Goal: Task Accomplishment & Management: Manage account settings

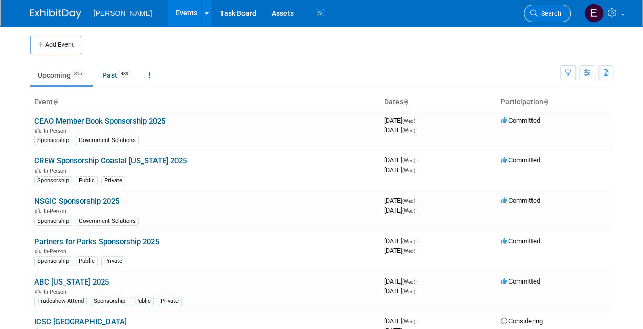
click at [548, 10] on span "Search" at bounding box center [550, 14] width 24 height 8
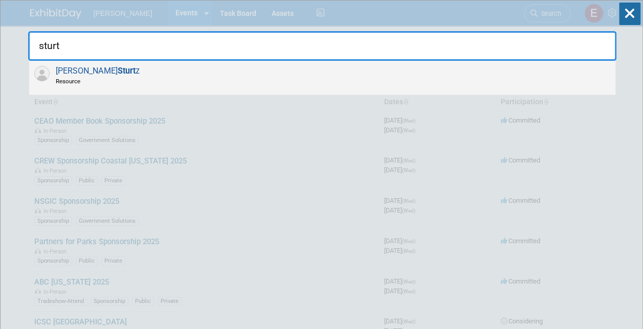
type input "sturt"
click at [202, 83] on div "[PERSON_NAME] z Resource" at bounding box center [322, 78] width 586 height 34
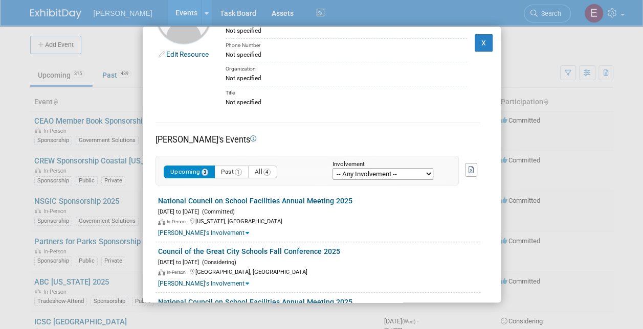
scroll to position [102, 0]
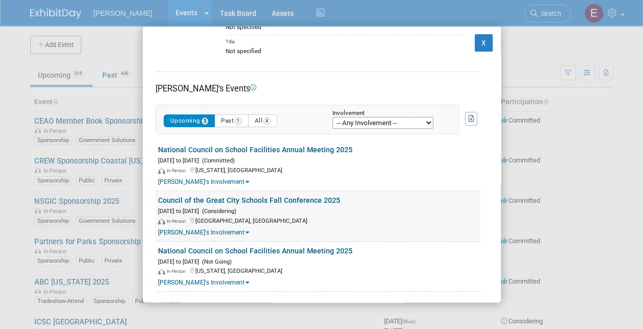
click at [207, 196] on link "Council of the Great City Schools Fall Conference 2025" at bounding box center [249, 200] width 182 height 8
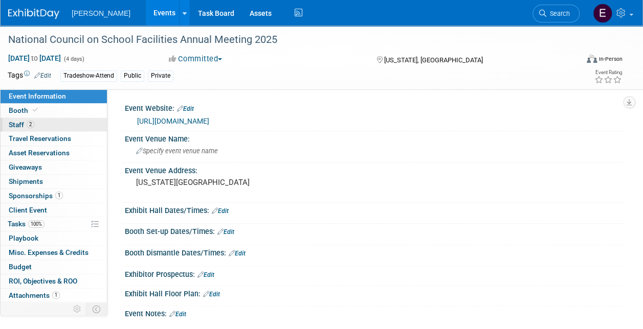
click at [51, 124] on link "2 Staff 2" at bounding box center [54, 125] width 106 height 14
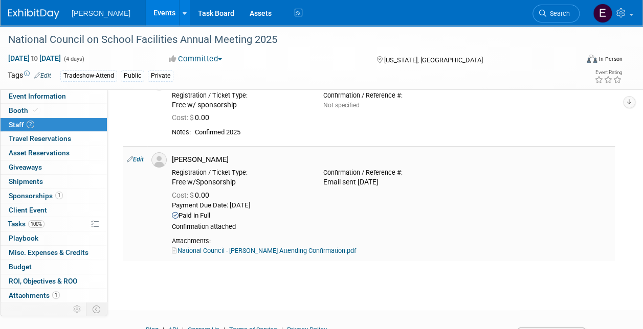
scroll to position [113, 0]
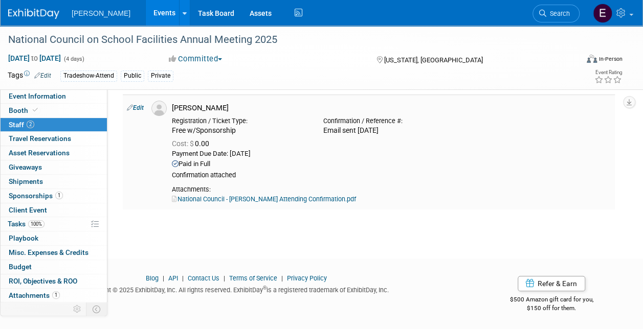
click at [272, 201] on link "National Council - Jessica Goodell Attending Confirmation.pdf" at bounding box center [264, 199] width 184 height 8
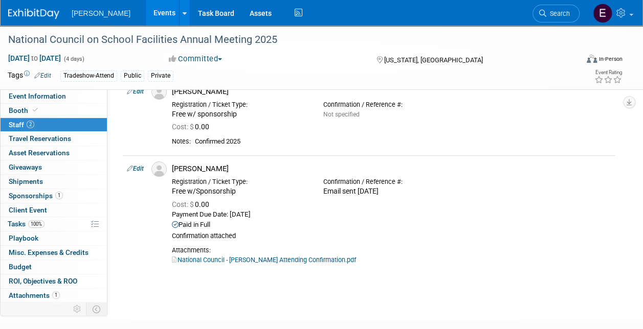
scroll to position [0, 0]
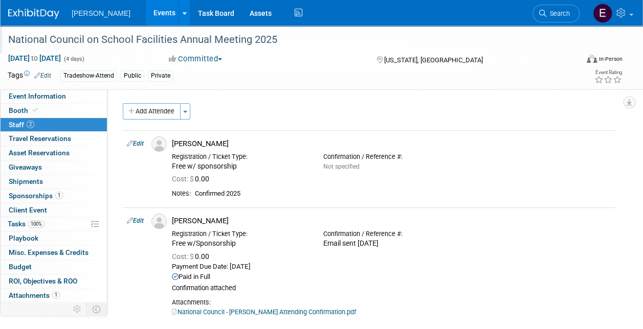
drag, startPoint x: 291, startPoint y: 38, endPoint x: 10, endPoint y: 40, distance: 280.8
click at [10, 40] on div "National Council on School Facilities Annual Meeting 2025" at bounding box center [287, 40] width 565 height 18
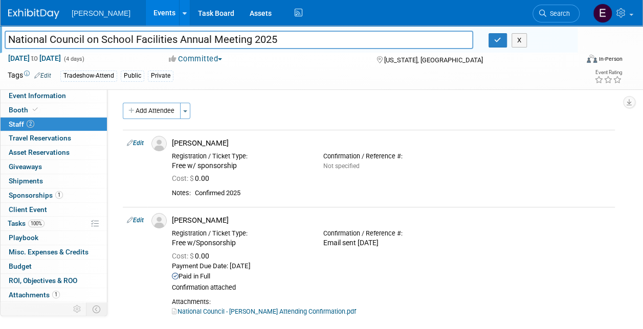
drag, startPoint x: 11, startPoint y: 39, endPoint x: -42, endPoint y: 51, distance: 54.6
click at [0, 51] on html "Woolpert Events Add Event Bulk Upload Events Shareable Event Boards Recently Vi…" at bounding box center [321, 164] width 643 height 329
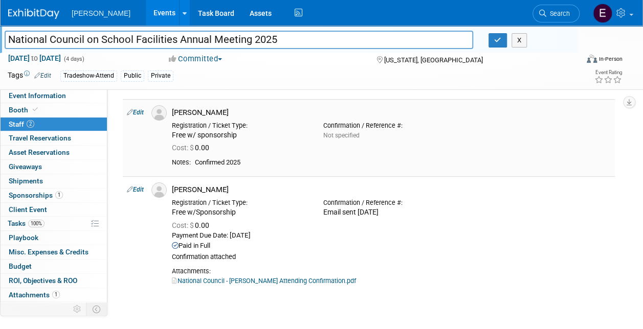
scroll to position [51, 0]
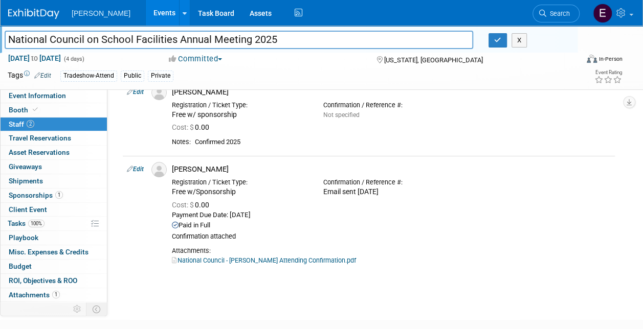
click at [43, 195] on span "Sponsorships 1" at bounding box center [36, 195] width 54 height 8
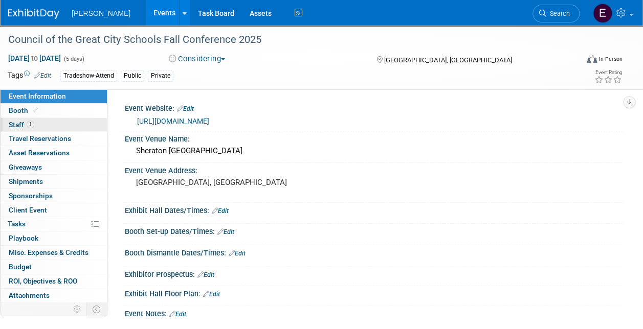
click at [53, 124] on link "1 Staff 1" at bounding box center [54, 125] width 106 height 14
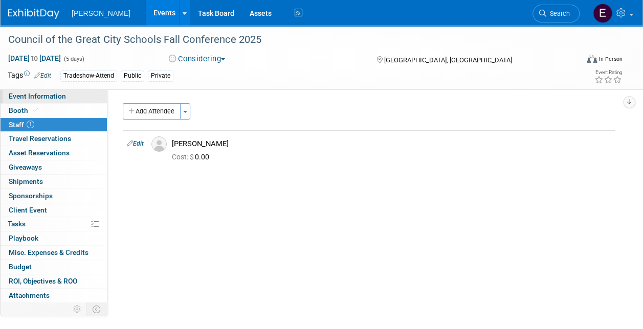
click at [42, 100] on span "Event Information" at bounding box center [37, 96] width 57 height 8
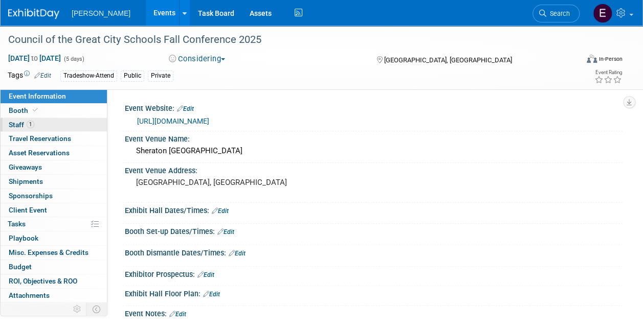
click at [39, 125] on link "1 Staff 1" at bounding box center [54, 125] width 106 height 14
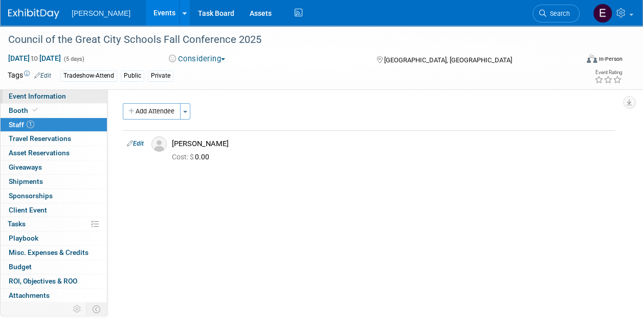
click at [54, 92] on span "Event Information" at bounding box center [37, 96] width 57 height 8
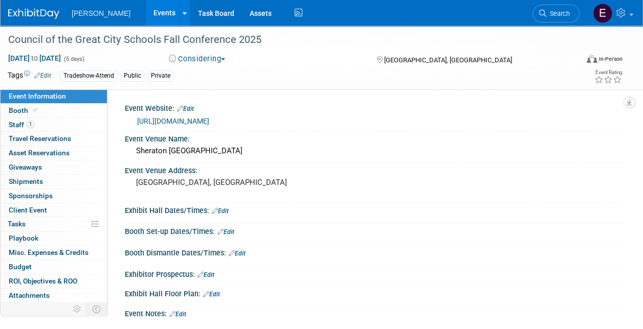
click at [209, 117] on link "https://www.cgcs.org/FallConference" at bounding box center [173, 121] width 72 height 8
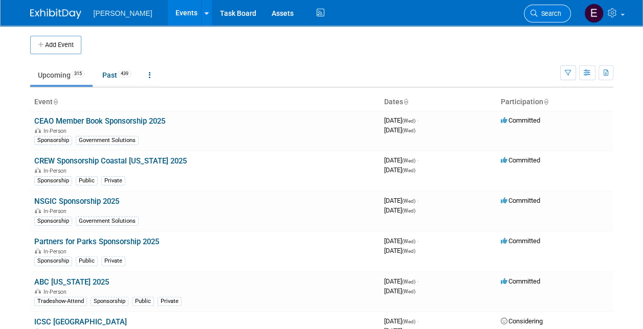
click at [545, 15] on span "Search" at bounding box center [550, 14] width 24 height 8
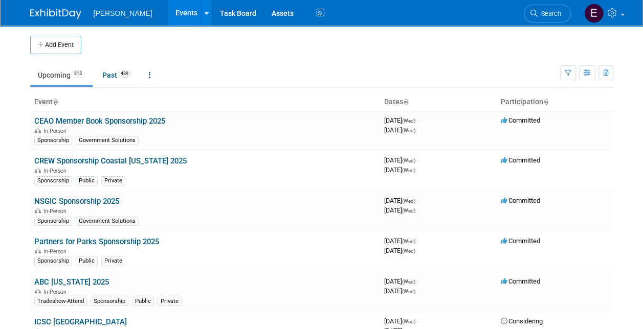
click at [548, 13] on span "Search" at bounding box center [550, 14] width 24 height 8
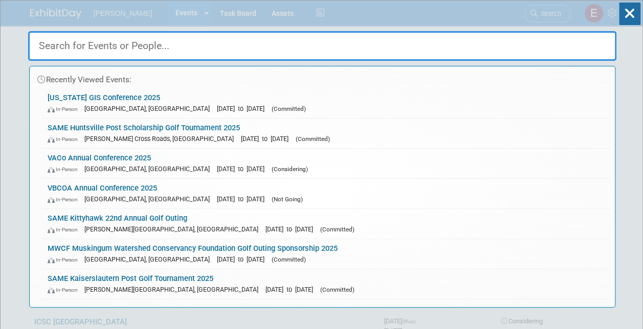
type input "s"
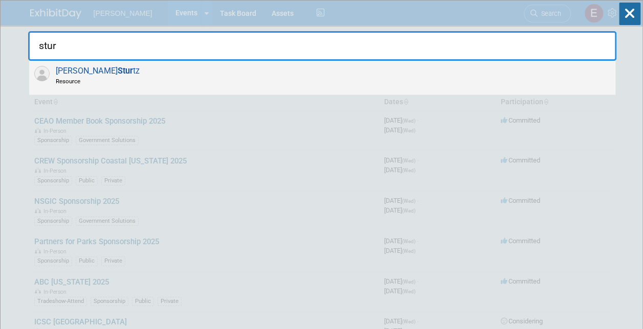
type input "stur"
click at [127, 73] on div "David Stur tz Resource" at bounding box center [322, 78] width 586 height 34
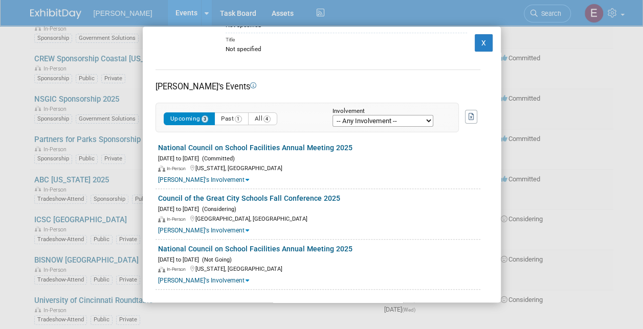
scroll to position [105, 0]
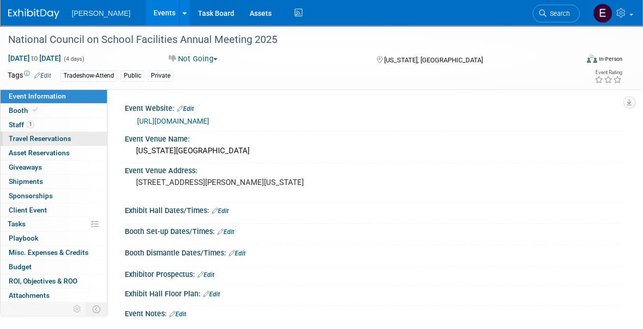
click at [57, 136] on span "Travel Reservations 0" at bounding box center [40, 139] width 62 height 8
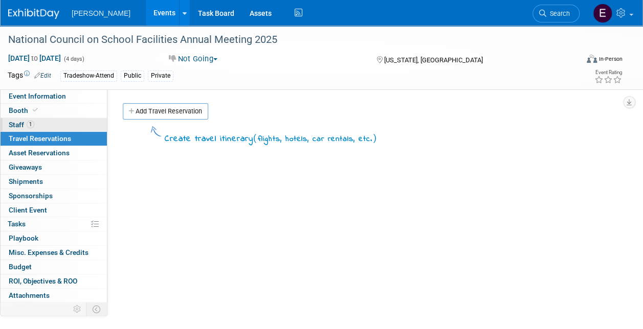
click at [54, 126] on link "1 Staff 1" at bounding box center [54, 125] width 106 height 14
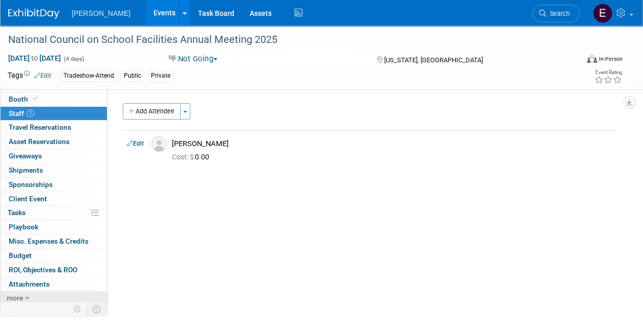
click at [46, 300] on link "more" at bounding box center [54, 299] width 106 height 14
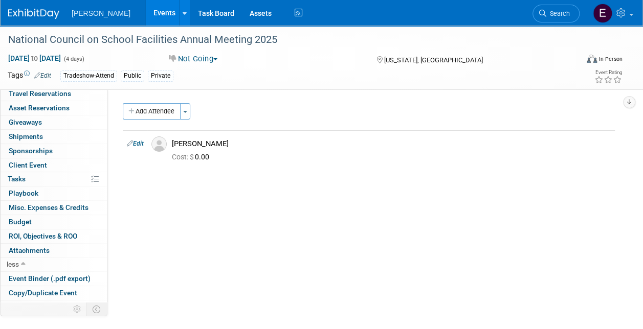
scroll to position [82, 0]
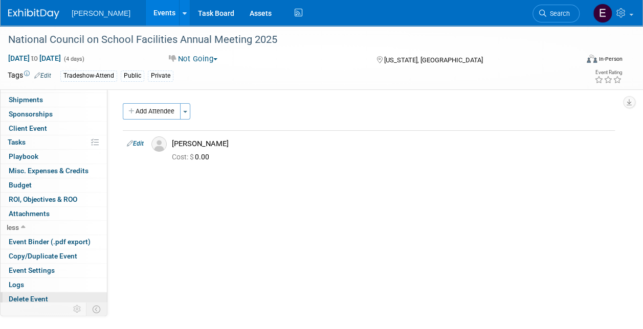
click at [47, 295] on span "Delete Event" at bounding box center [28, 299] width 39 height 8
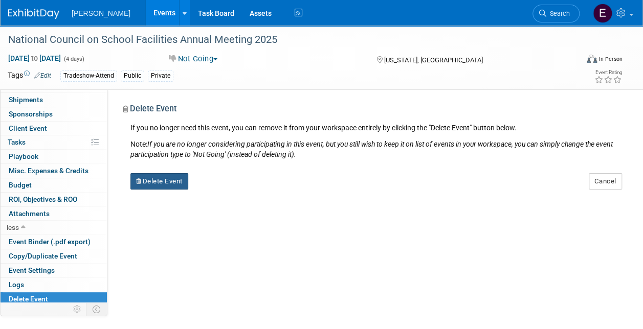
click at [159, 174] on button "Delete Event" at bounding box center [159, 181] width 58 height 16
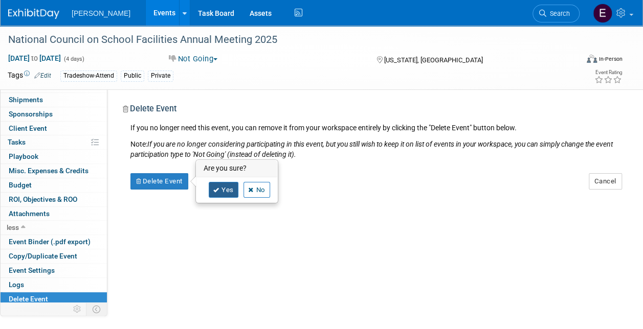
click at [230, 186] on link "Yes" at bounding box center [224, 190] width 30 height 16
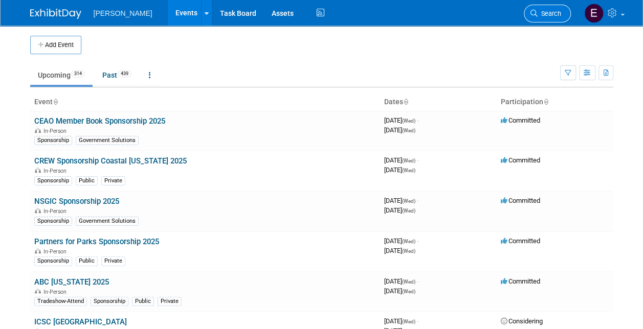
click at [540, 13] on span "Search" at bounding box center [550, 14] width 24 height 8
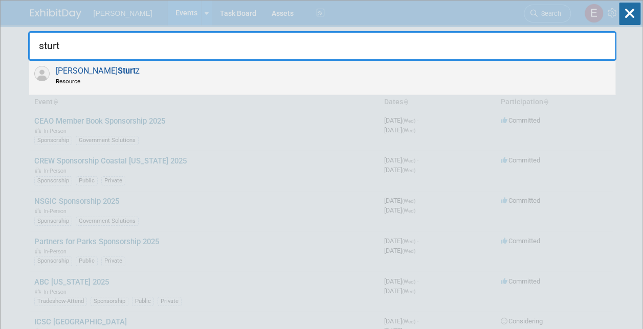
type input "sturt"
click at [190, 68] on div "David Sturt z Resource" at bounding box center [322, 78] width 586 height 34
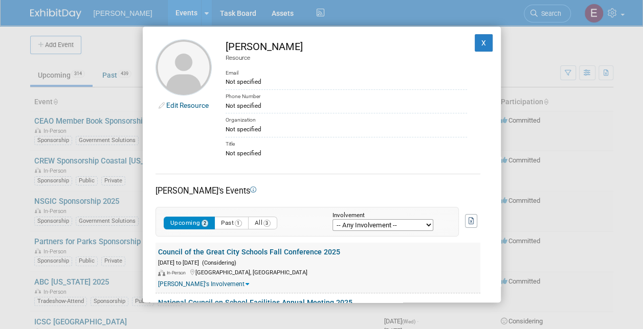
scroll to position [55, 0]
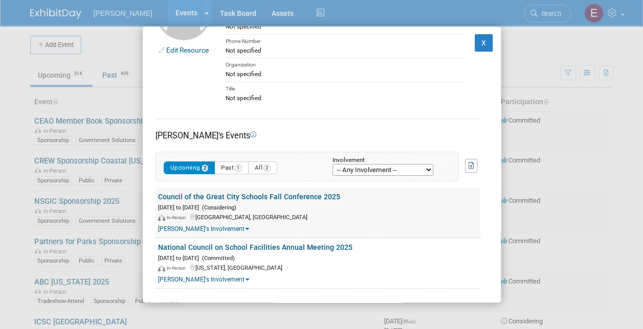
click at [241, 195] on link "Council of the Great City Schools Fall Conference 2025" at bounding box center [249, 197] width 182 height 8
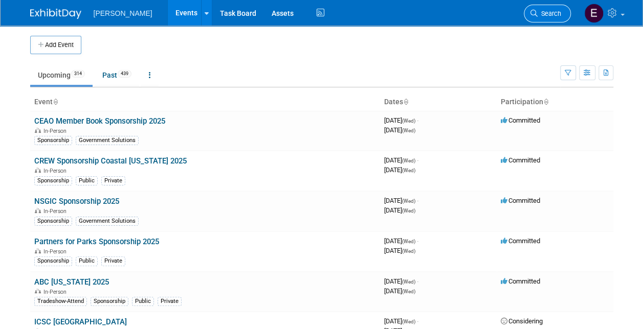
click at [544, 14] on span "Search" at bounding box center [550, 14] width 24 height 8
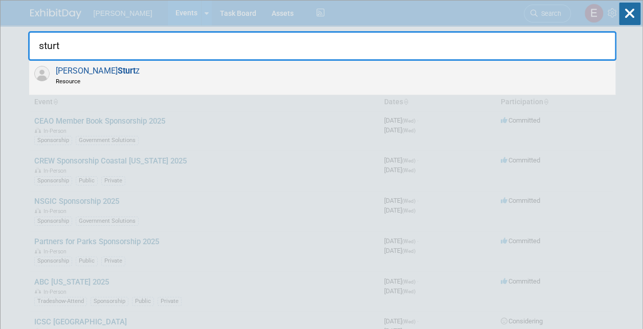
type input "sturt"
click at [72, 77] on span "Resource" at bounding box center [98, 81] width 84 height 9
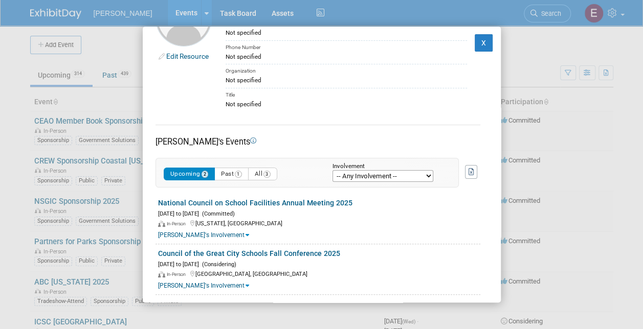
scroll to position [55, 0]
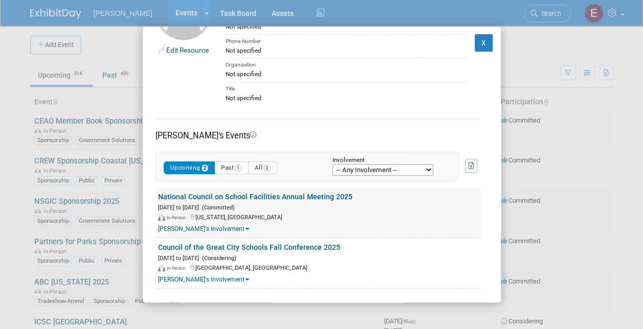
click at [204, 194] on link "National Council on School Facilities Annual Meeting 2025" at bounding box center [255, 197] width 194 height 8
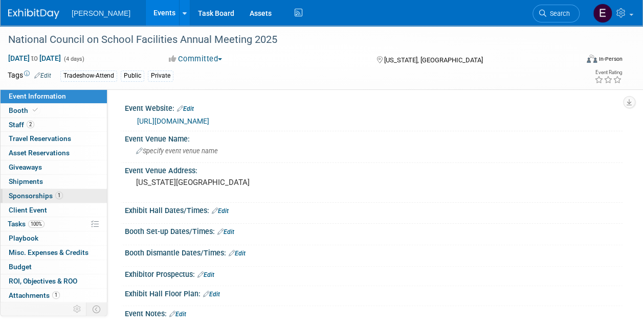
click at [43, 196] on span "Sponsorships 1" at bounding box center [36, 196] width 54 height 8
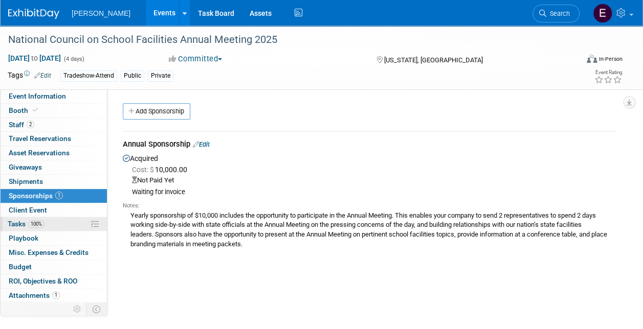
click at [23, 225] on span "Tasks 100%" at bounding box center [26, 224] width 37 height 8
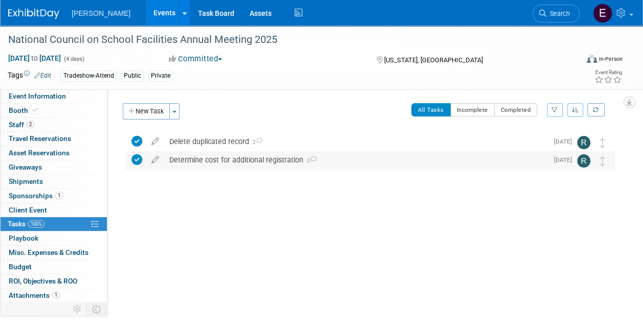
click at [183, 161] on div "Determine cost for additional registration 2" at bounding box center [356, 159] width 384 height 17
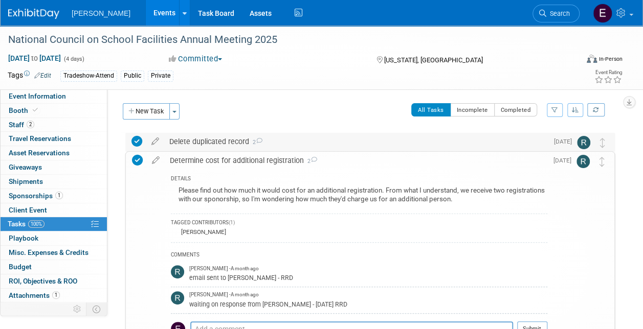
click at [207, 139] on div "Delete duplicated record 2" at bounding box center [356, 141] width 384 height 17
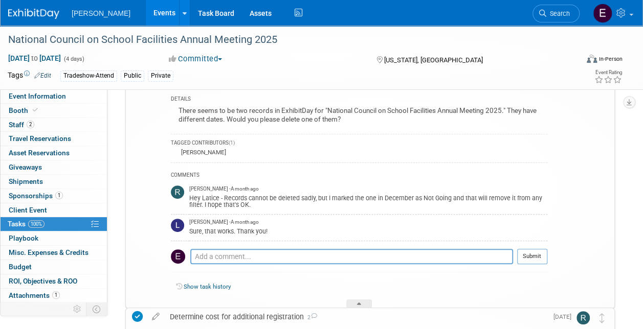
scroll to position [102, 0]
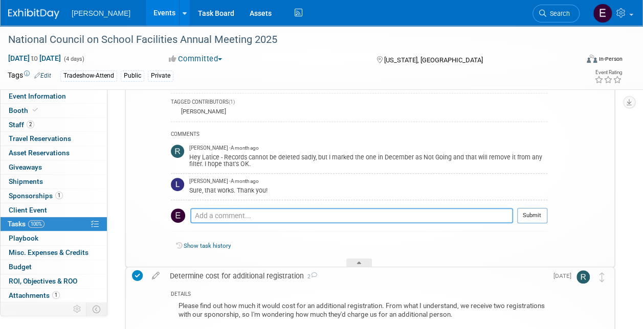
click at [250, 213] on textarea at bounding box center [351, 215] width 323 height 15
type textarea "Hi - I deleted the December event :)"
click at [541, 216] on button "Submit" at bounding box center [532, 215] width 30 height 15
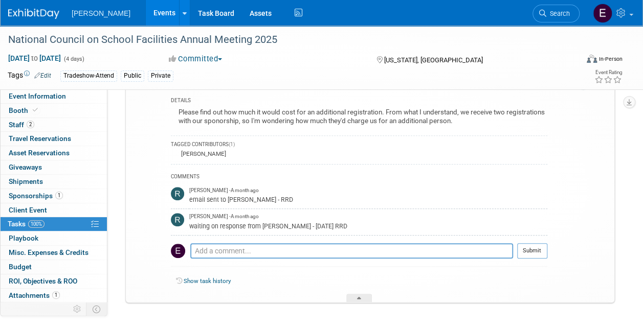
scroll to position [306, 0]
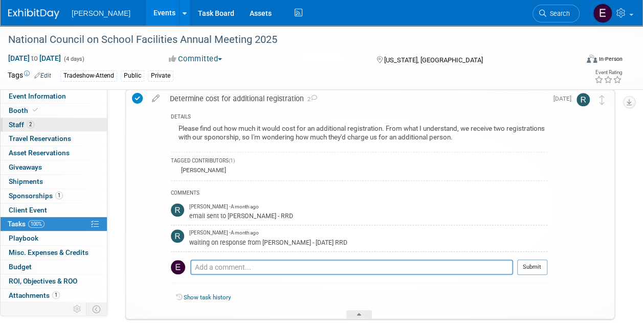
click at [41, 127] on link "2 Staff 2" at bounding box center [54, 125] width 106 height 14
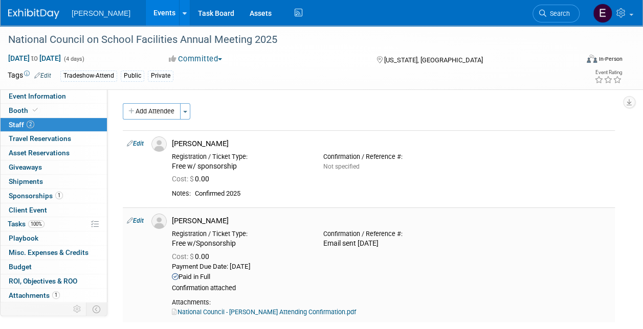
click at [220, 310] on link "National Council - [PERSON_NAME] Attending Confirmation.pdf" at bounding box center [264, 312] width 184 height 8
click at [60, 196] on span "1" at bounding box center [59, 196] width 8 height 8
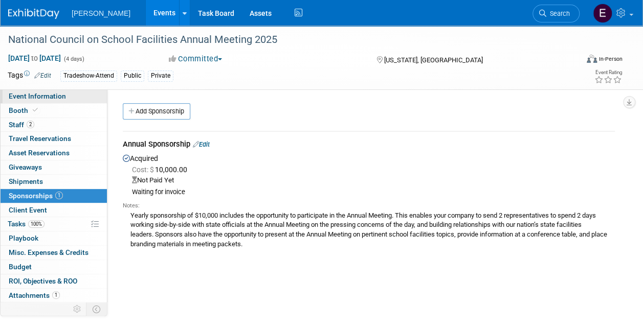
click at [56, 94] on span "Event Information" at bounding box center [37, 96] width 57 height 8
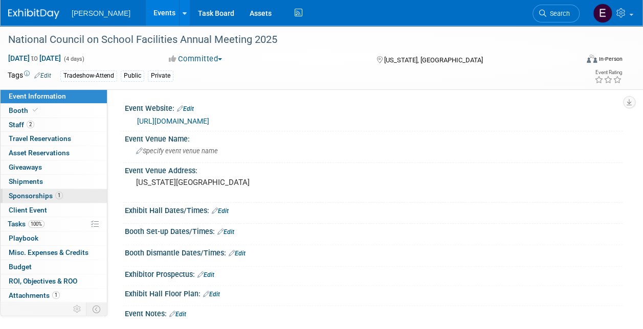
click at [58, 193] on span "1" at bounding box center [59, 196] width 8 height 8
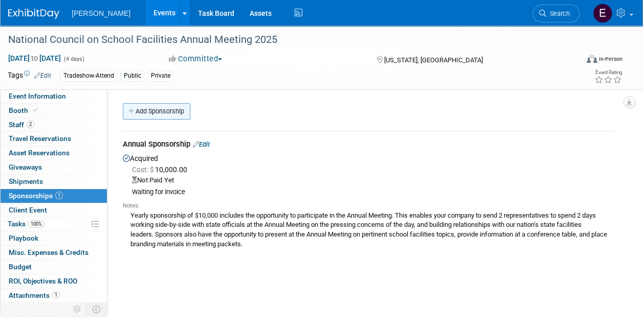
drag, startPoint x: 37, startPoint y: 93, endPoint x: 133, endPoint y: 113, distance: 98.1
click at [37, 93] on span "Event Information" at bounding box center [37, 96] width 57 height 8
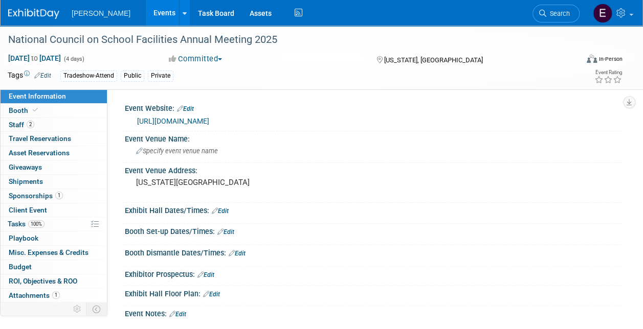
click at [195, 122] on link "[URL][DOMAIN_NAME]" at bounding box center [173, 121] width 72 height 8
click at [159, 120] on link "[URL][DOMAIN_NAME]" at bounding box center [173, 121] width 72 height 8
click at [38, 57] on span "[DATE] to [DATE]" at bounding box center [35, 58] width 54 height 9
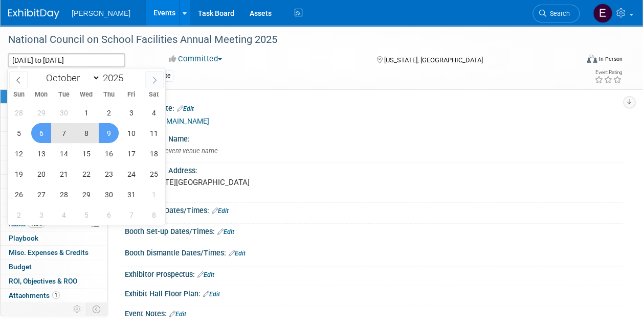
click at [156, 79] on icon at bounding box center [155, 80] width 4 height 7
select select "11"
click at [16, 134] on span "7" at bounding box center [19, 133] width 20 height 20
type input "[DATE]"
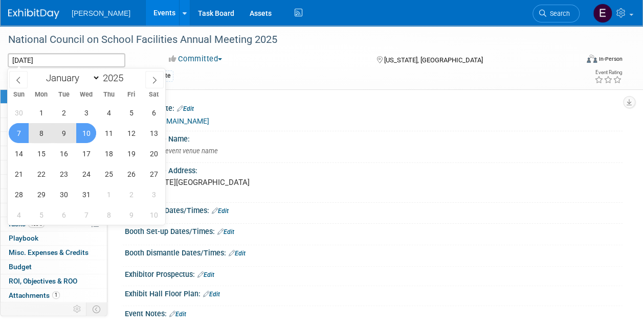
click at [91, 132] on span "10" at bounding box center [86, 133] width 20 height 20
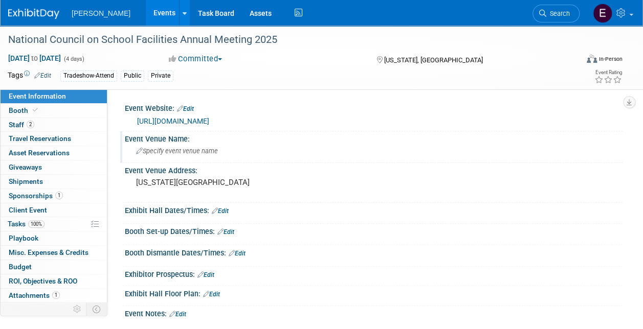
click at [243, 154] on div "Specify event venue name" at bounding box center [373, 151] width 482 height 16
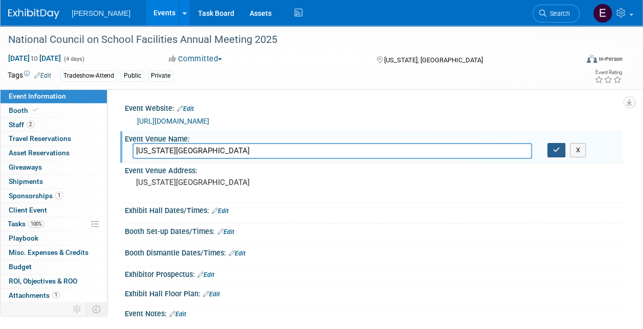
type input "Washington Plaza Hotel"
click at [553, 147] on icon "button" at bounding box center [556, 150] width 7 height 7
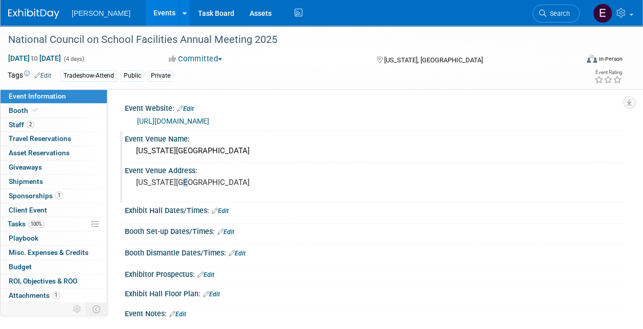
drag, startPoint x: 185, startPoint y: 177, endPoint x: 188, endPoint y: 172, distance: 5.7
click at [186, 175] on div "Washington DC" at bounding box center [228, 187] width 192 height 24
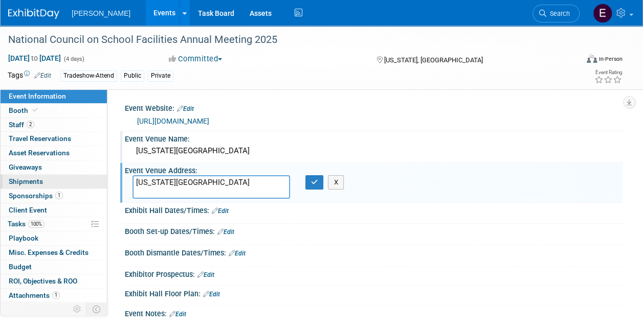
drag, startPoint x: 195, startPoint y: 180, endPoint x: 98, endPoint y: 180, distance: 97.7
click at [98, 180] on div "Event Information Event Info Booth Booth 2 Staff 2 Staff 0 Travel Reservations …" at bounding box center [321, 180] width 643 height 309
click at [215, 183] on textarea "10 Thomas Circle NW, Washington, DC 20005" at bounding box center [211, 187] width 158 height 24
type textarea "[STREET_ADDRESS][PERSON_NAME][US_STATE]"
click at [317, 182] on icon "button" at bounding box center [314, 182] width 7 height 7
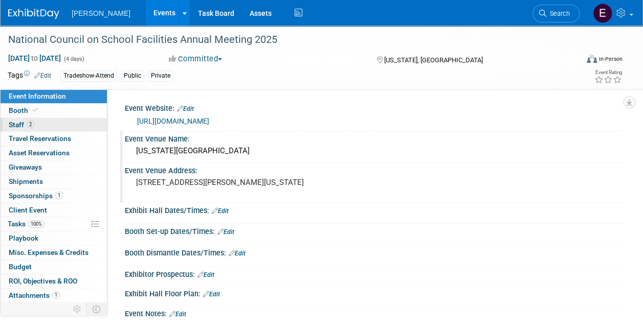
click at [40, 122] on link "2 Staff 2" at bounding box center [54, 125] width 106 height 14
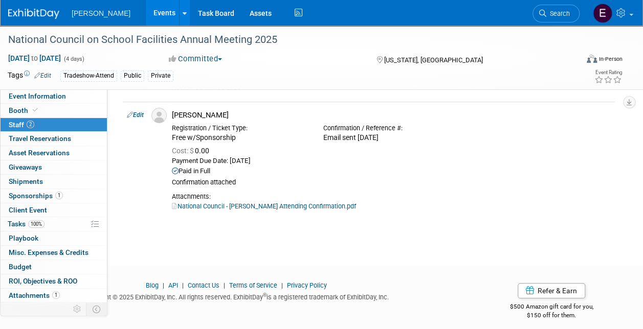
scroll to position [113, 0]
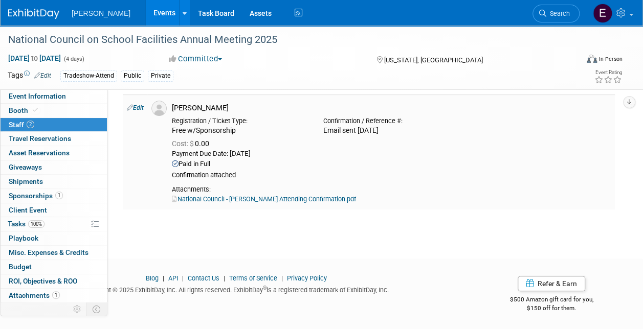
click at [134, 104] on link "Edit" at bounding box center [135, 107] width 17 height 7
select select "cdb3eb2d-2356-4ab3-be7a-d96d4fd91fe8"
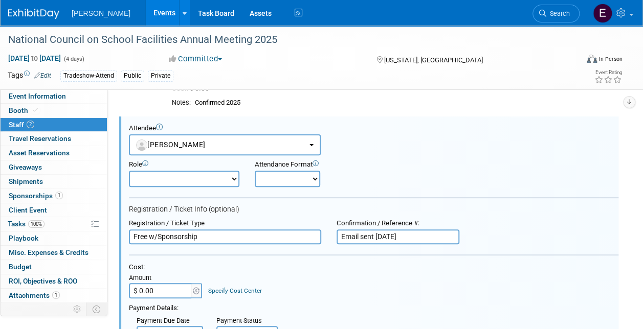
scroll to position [0, 0]
click at [208, 179] on select "Demonstrator Host Planner Presenter Sales Representative Set-up/Dismantle Crew …" at bounding box center [184, 179] width 110 height 16
click at [284, 176] on select "Onsite Remote" at bounding box center [287, 179] width 65 height 16
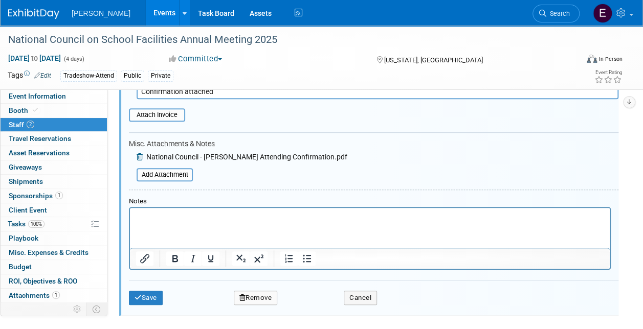
scroll to position [398, 0]
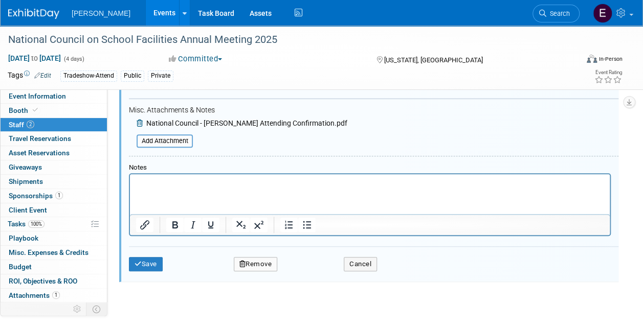
click at [206, 188] on html at bounding box center [370, 181] width 480 height 14
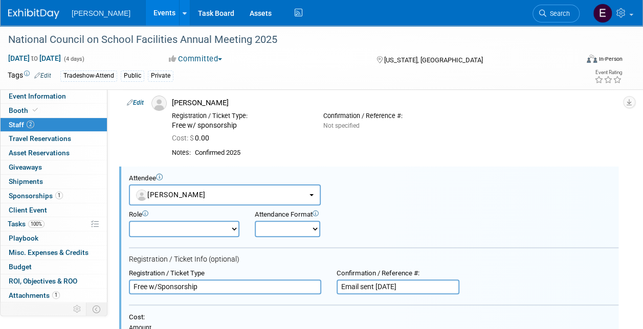
scroll to position [40, 0]
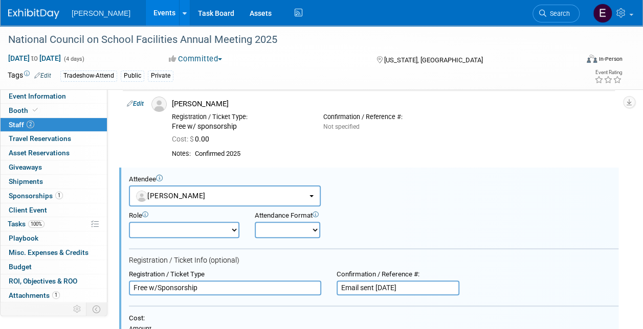
drag, startPoint x: 413, startPoint y: 285, endPoint x: 294, endPoint y: 284, distance: 119.2
click at [294, 284] on div "Registration / Ticket Type Free w/Sponsorship Confirmation / Reference #: Email…" at bounding box center [373, 284] width 505 height 26
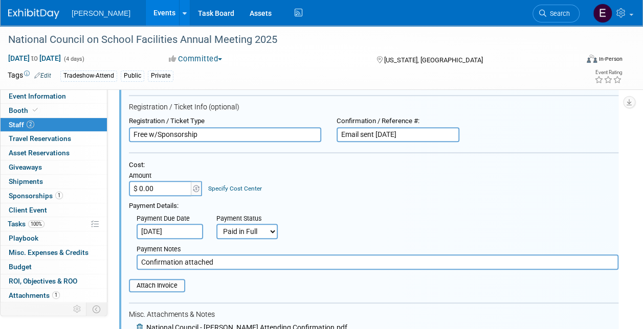
scroll to position [347, 0]
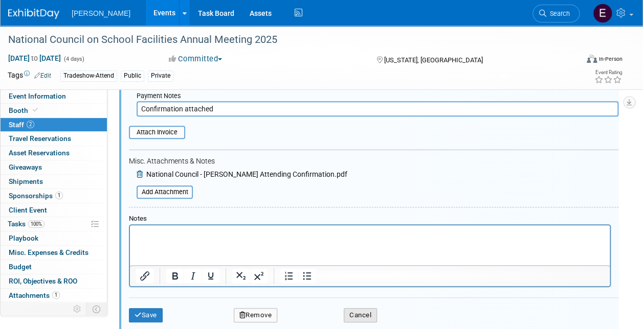
click at [355, 313] on button "Cancel" at bounding box center [360, 315] width 33 height 14
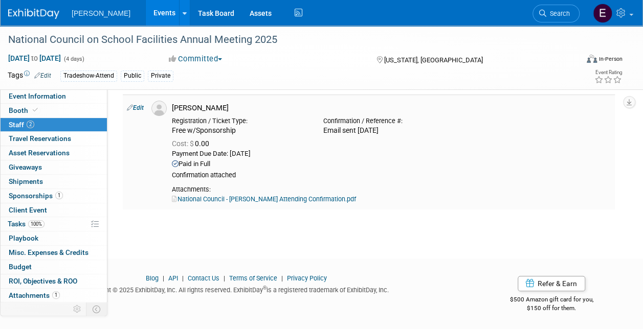
click at [273, 200] on link "National Council - Jessica Goodell Attending Confirmation.pdf" at bounding box center [264, 199] width 184 height 8
click at [44, 217] on link "100% Tasks 100%" at bounding box center [54, 224] width 106 height 14
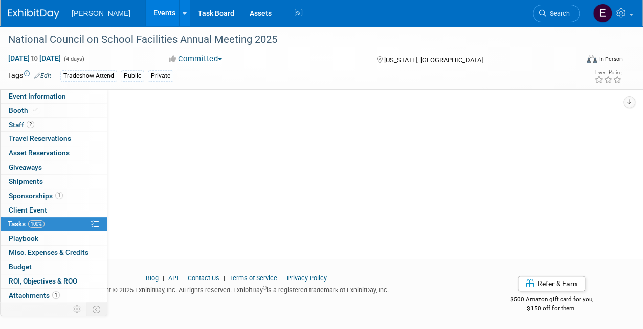
scroll to position [0, 0]
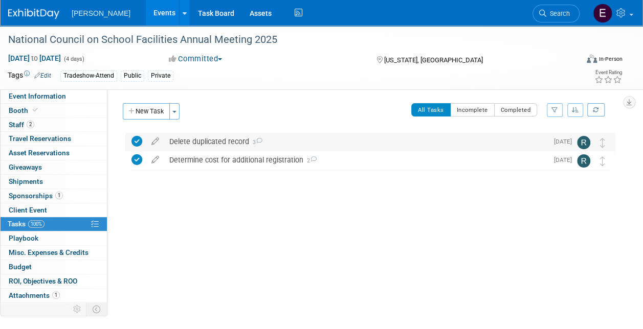
click at [224, 146] on div "Delete duplicated record 3" at bounding box center [356, 141] width 384 height 17
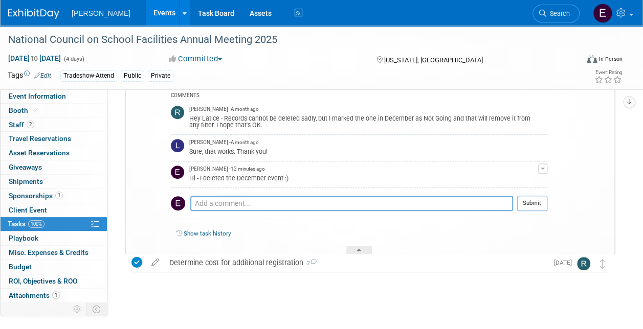
scroll to position [146, 0]
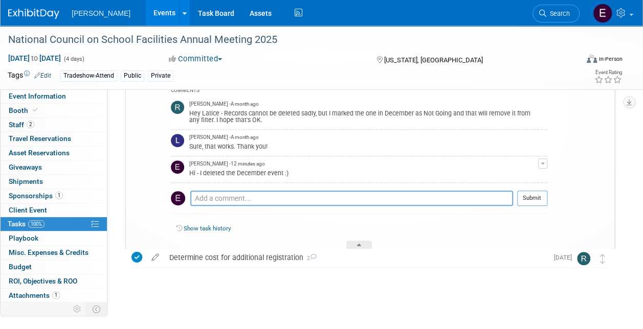
click at [544, 163] on span "button" at bounding box center [543, 164] width 4 height 2
click at [526, 177] on link "Edit Comment" at bounding box center [506, 178] width 81 height 14
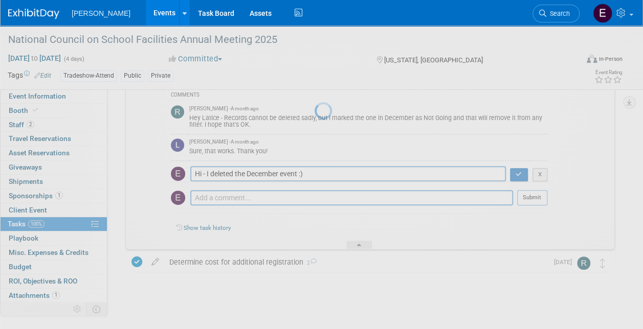
scroll to position [141, 0]
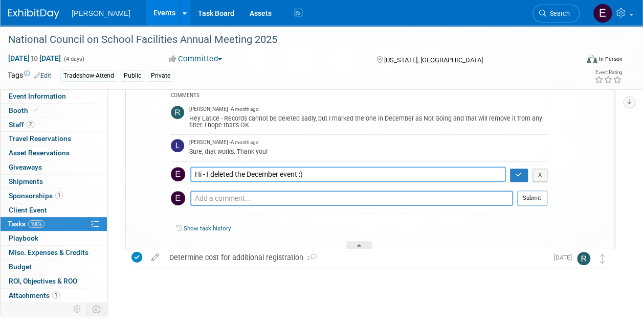
drag, startPoint x: 271, startPoint y: 170, endPoint x: 351, endPoint y: 191, distance: 82.6
click at [249, 174] on textarea "Hi - I deleted the December event :)" at bounding box center [348, 174] width 316 height 15
type textarea "Hi - I deleted the duplicate event, however, the website says the meeting is in…"
click at [524, 175] on button "button" at bounding box center [519, 175] width 18 height 13
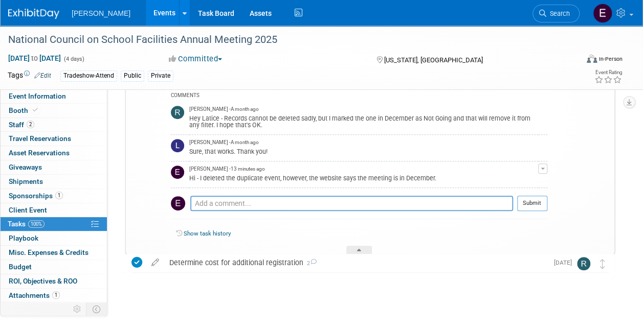
click at [213, 233] on link "Show task history" at bounding box center [207, 233] width 47 height 7
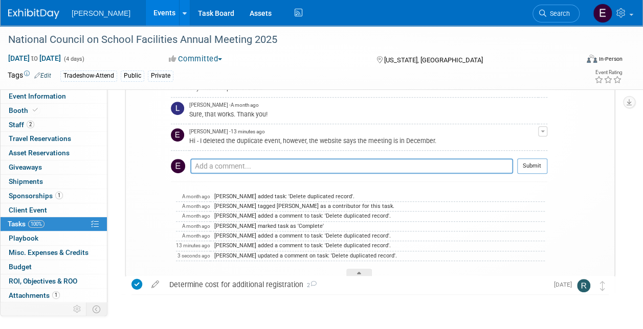
scroll to position [206, 0]
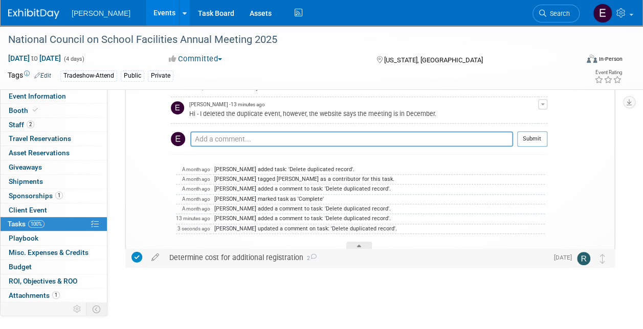
click at [283, 259] on div "Determine cost for additional registration 2" at bounding box center [356, 257] width 384 height 17
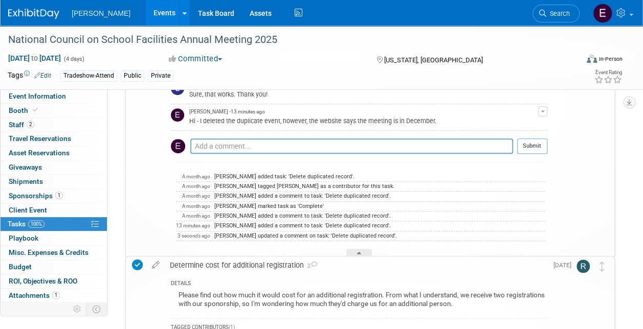
scroll to position [154, 0]
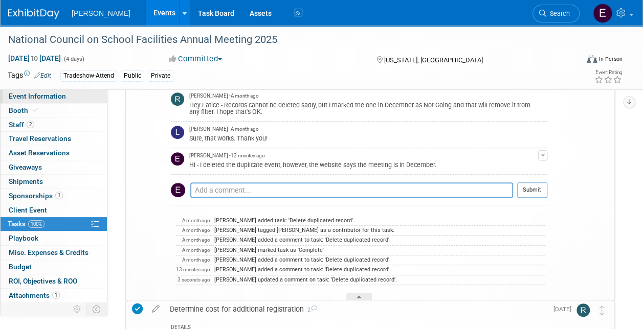
click at [39, 96] on span "Event Information" at bounding box center [37, 96] width 57 height 8
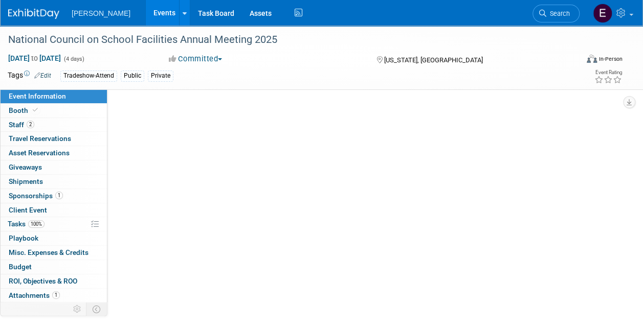
scroll to position [0, 0]
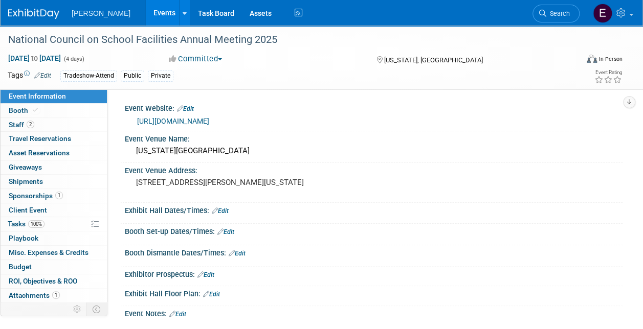
click at [31, 196] on span "Sponsorships 1" at bounding box center [36, 196] width 54 height 8
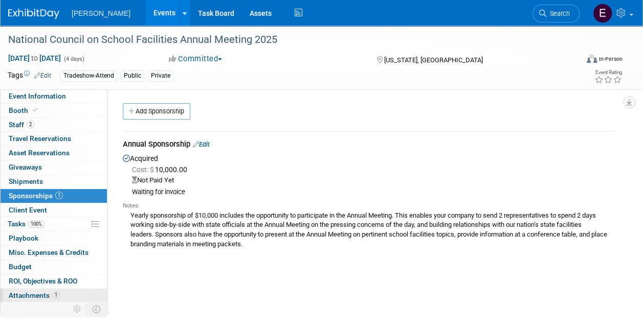
click at [48, 292] on span "Attachments 1" at bounding box center [34, 296] width 51 height 8
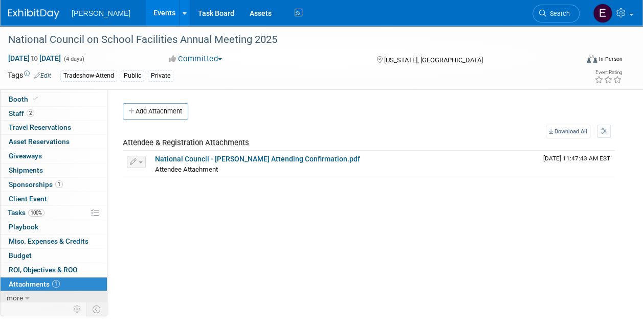
click at [41, 298] on link "more" at bounding box center [54, 299] width 106 height 14
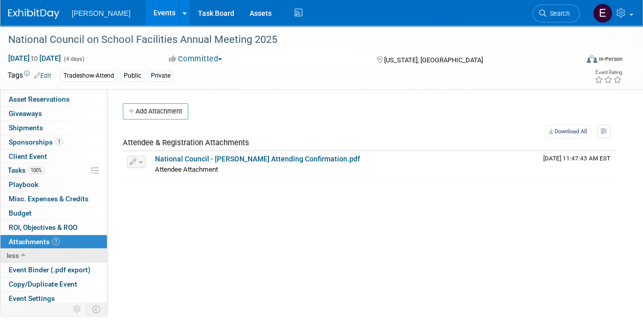
scroll to position [82, 0]
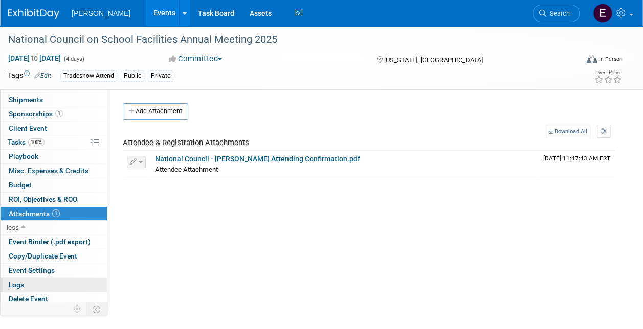
click at [38, 282] on link "Logs" at bounding box center [54, 285] width 106 height 14
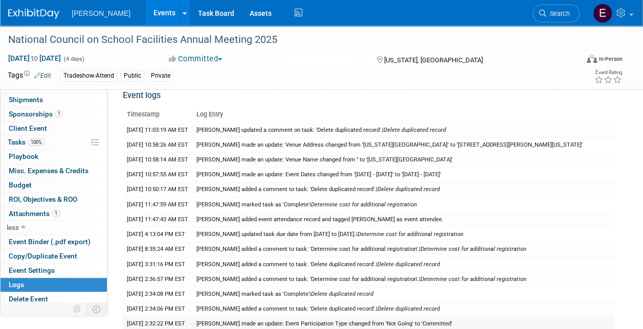
scroll to position [0, 0]
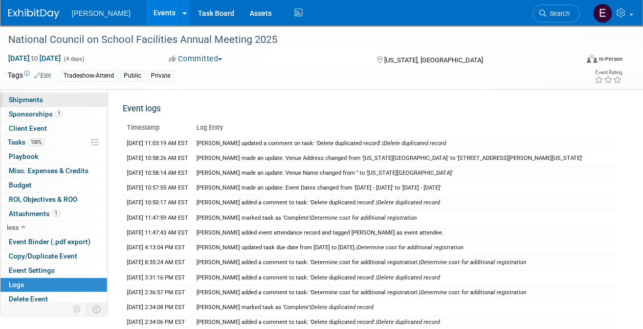
click at [72, 93] on link "0 Shipments 0" at bounding box center [54, 100] width 106 height 14
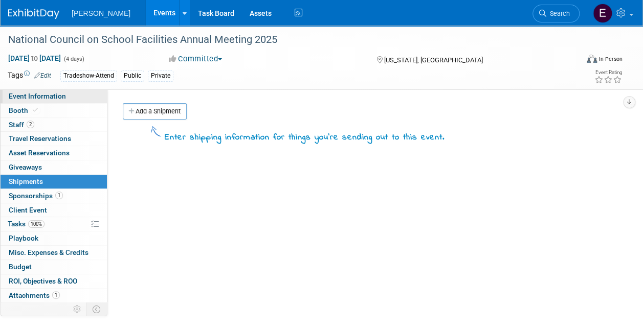
click at [57, 94] on span "Event Information" at bounding box center [37, 96] width 57 height 8
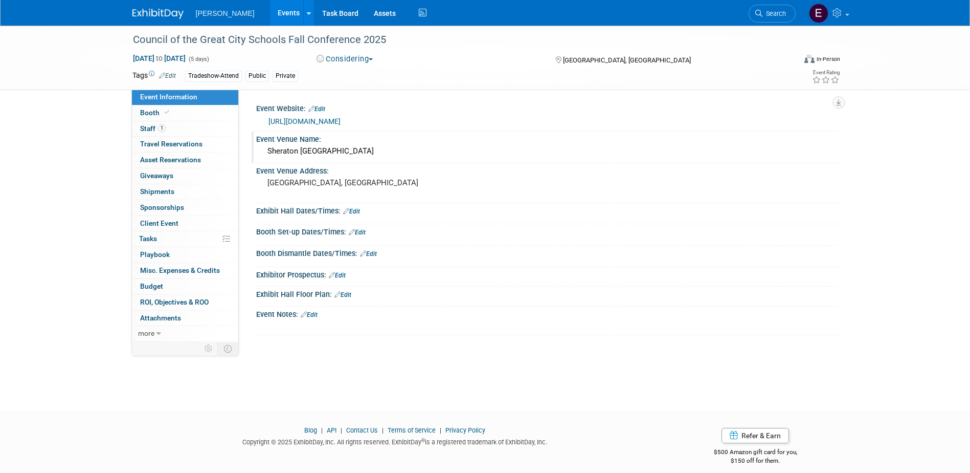
click at [354, 149] on div "Sheraton [GEOGRAPHIC_DATA]" at bounding box center [547, 151] width 567 height 16
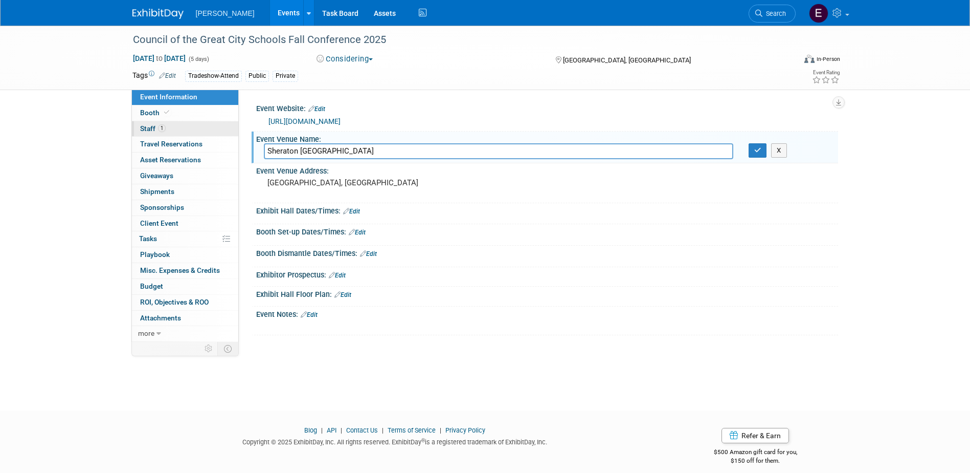
drag, startPoint x: 354, startPoint y: 149, endPoint x: 162, endPoint y: 134, distance: 192.4
click at [138, 133] on div "Event Information Event Info Booth Booth 1 Staff 1 Staff 0 Travel Reservations …" at bounding box center [485, 184] width 721 height 316
type input "[GEOGRAPHIC_DATA]"
click at [643, 145] on div "X" at bounding box center [789, 150] width 97 height 14
click at [643, 151] on icon "button" at bounding box center [758, 150] width 7 height 7
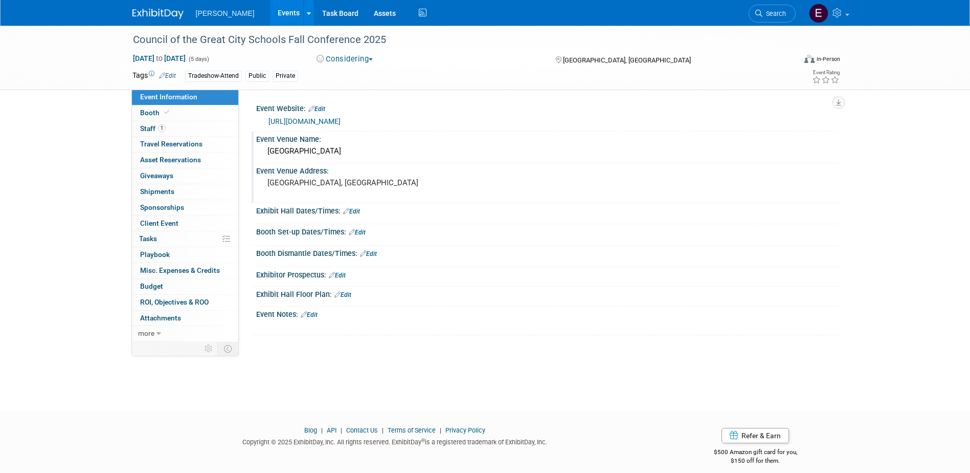
click at [427, 177] on div "[GEOGRAPHIC_DATA], [GEOGRAPHIC_DATA]" at bounding box center [377, 187] width 227 height 24
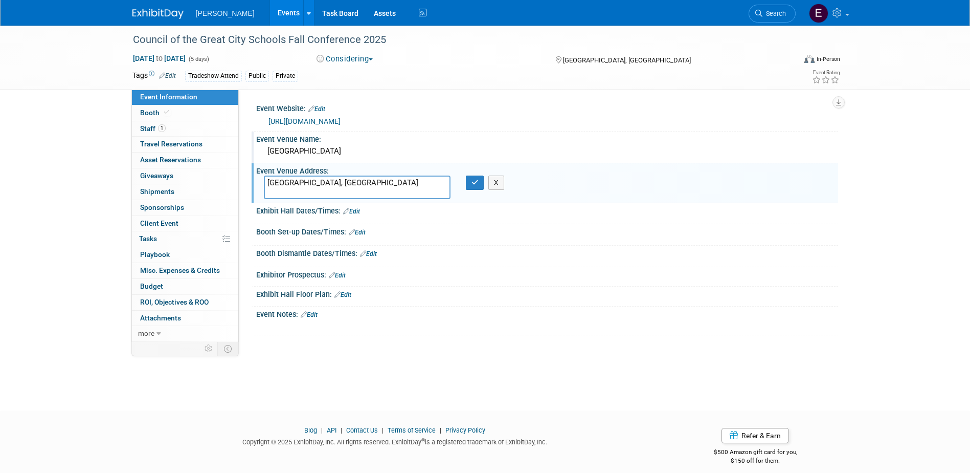
drag, startPoint x: 427, startPoint y: 177, endPoint x: 324, endPoint y: 187, distance: 103.8
click at [318, 186] on textarea "[GEOGRAPHIC_DATA], [GEOGRAPHIC_DATA]" at bounding box center [357, 187] width 187 height 24
drag, startPoint x: 346, startPoint y: 183, endPoint x: 136, endPoint y: 176, distance: 210.4
click at [143, 180] on div "Event Information Event Info Booth Booth 1 Staff 1 Staff 0 Travel Reservations …" at bounding box center [485, 184] width 721 height 316
type textarea "1201 Market Street Philadelphia, PA 19107"
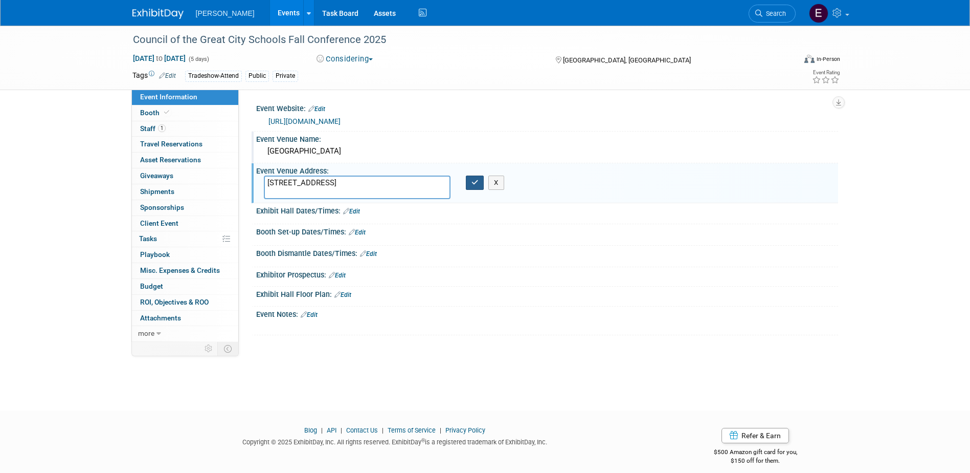
click at [476, 182] on icon "button" at bounding box center [475, 182] width 7 height 7
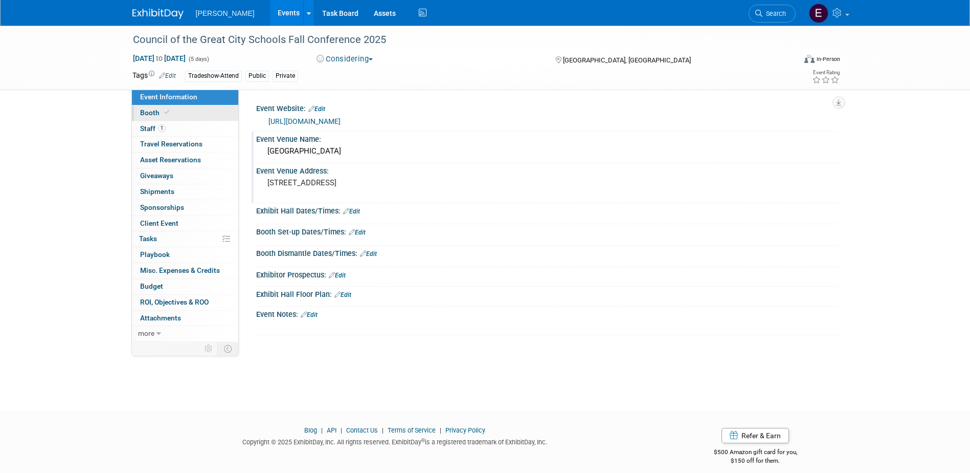
click at [187, 118] on link "Booth" at bounding box center [185, 112] width 106 height 15
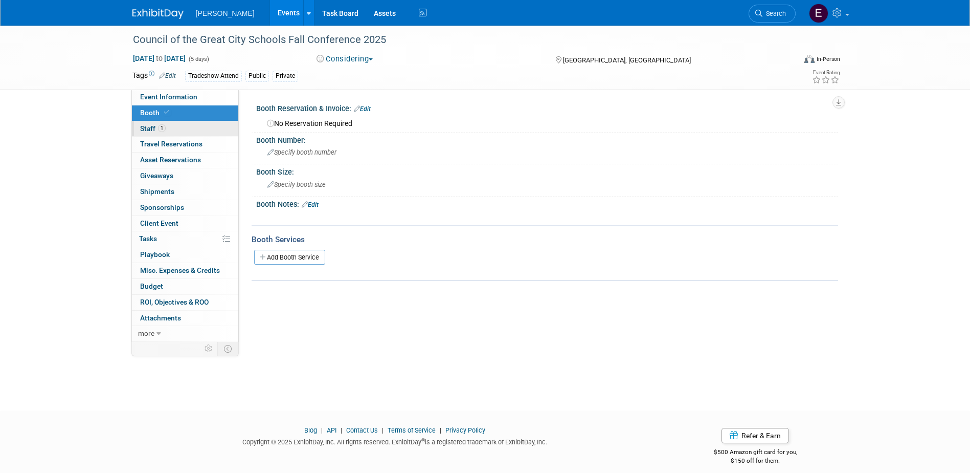
click at [185, 131] on link "1 Staff 1" at bounding box center [185, 128] width 106 height 15
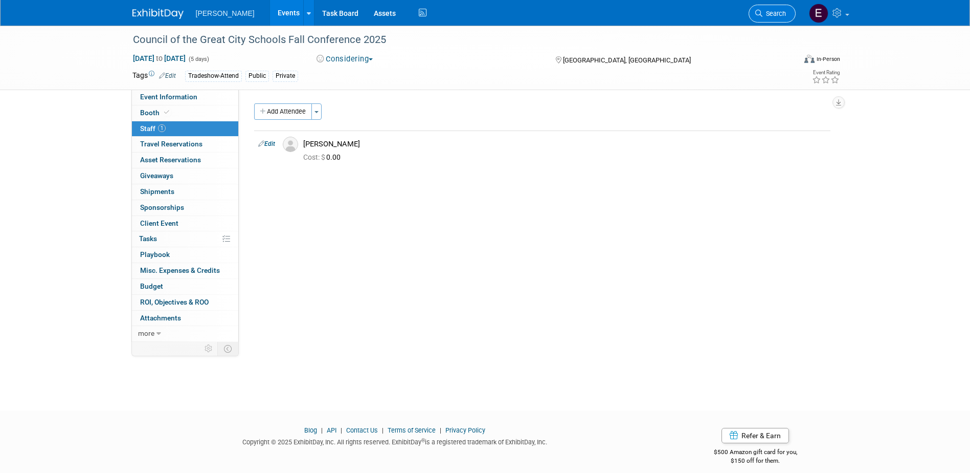
click at [643, 11] on span "Search" at bounding box center [775, 14] width 24 height 8
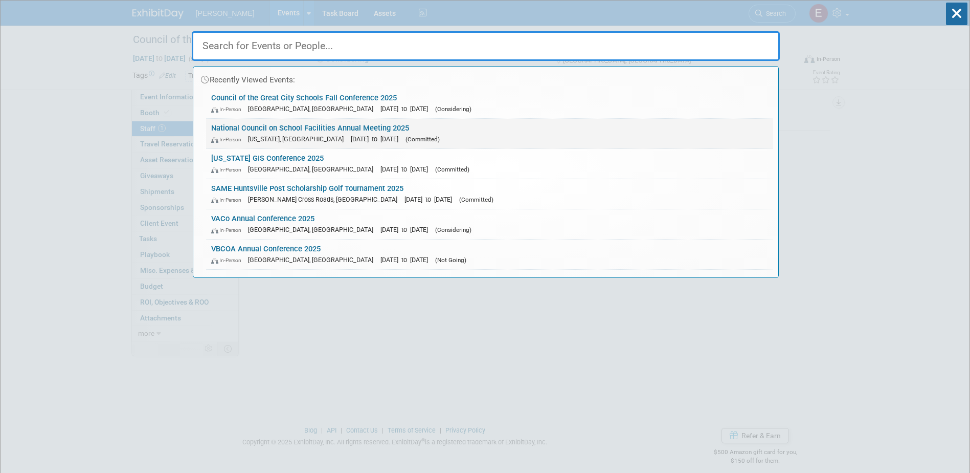
click at [252, 121] on link "National Council on School Facilities Annual Meeting 2025 In-Person Washington,…" at bounding box center [489, 134] width 567 height 30
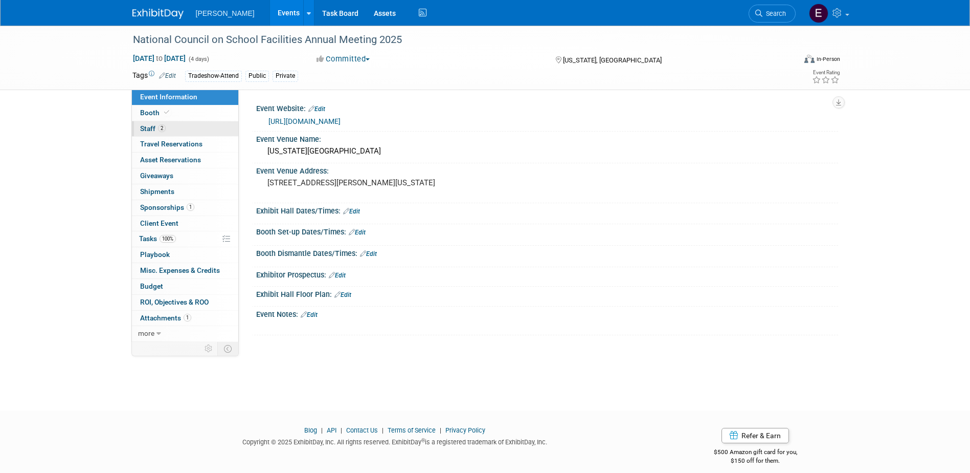
click at [178, 131] on link "2 Staff 2" at bounding box center [185, 128] width 106 height 15
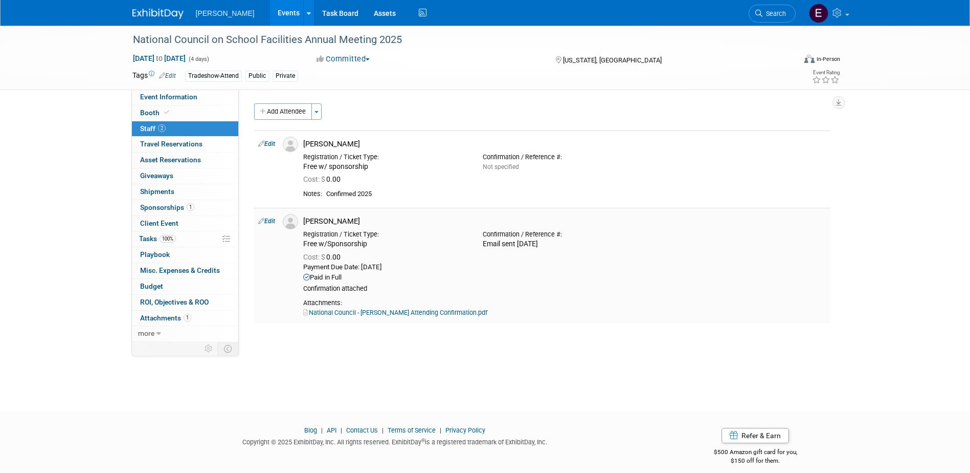
click at [259, 218] on td "Edit" at bounding box center [266, 265] width 25 height 115
click at [259, 219] on icon at bounding box center [261, 220] width 6 height 11
select select "cdb3eb2d-2356-4ab3-be7a-d96d4fd91fe8"
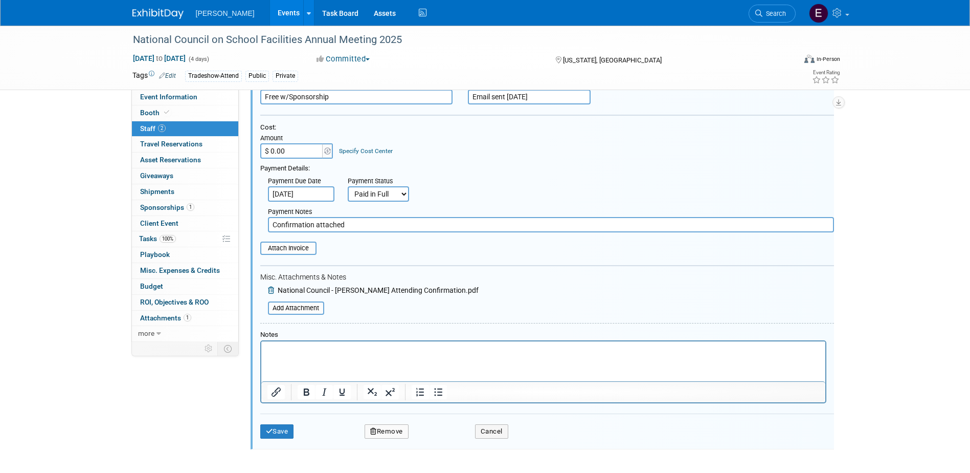
scroll to position [245, 0]
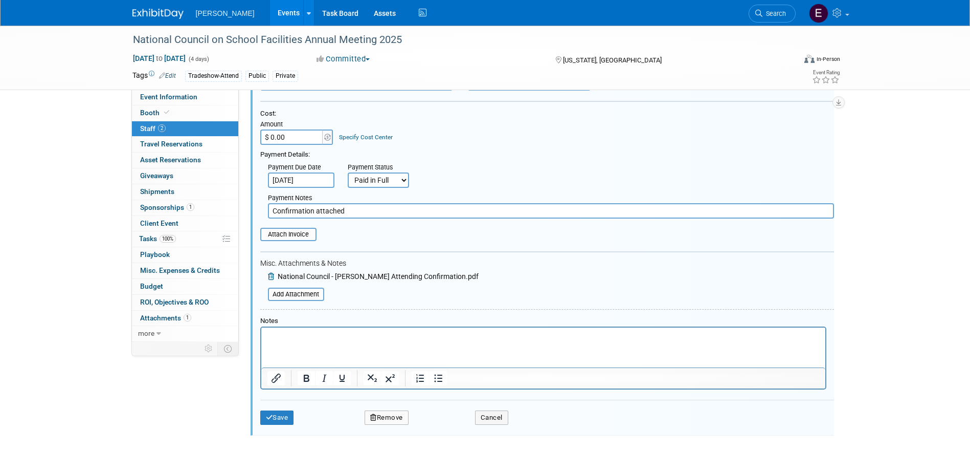
click at [323, 342] on html at bounding box center [543, 334] width 564 height 14
click at [269, 275] on icon at bounding box center [272, 276] width 8 height 7
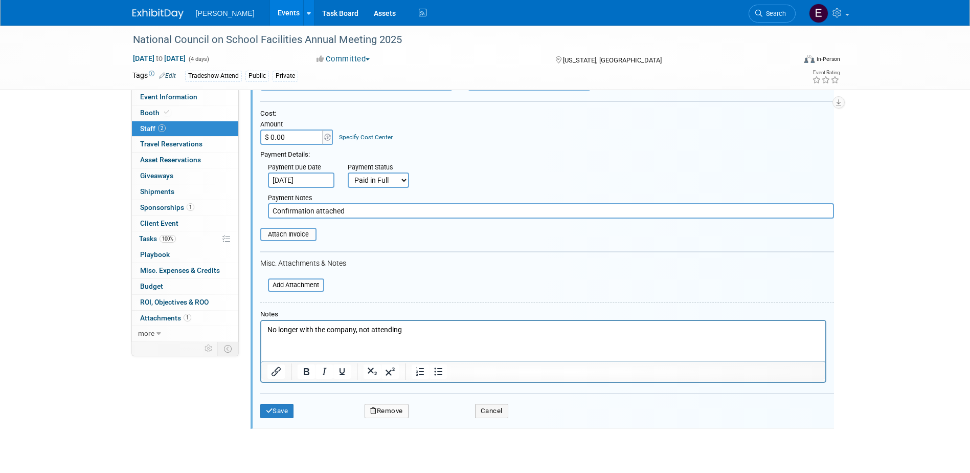
drag, startPoint x: 367, startPoint y: 212, endPoint x: 130, endPoint y: 196, distance: 237.9
click at [130, 196] on div "Event Information Event Info Booth Booth 2 Staff 2 Staff 0 Travel Reservations …" at bounding box center [485, 110] width 721 height 658
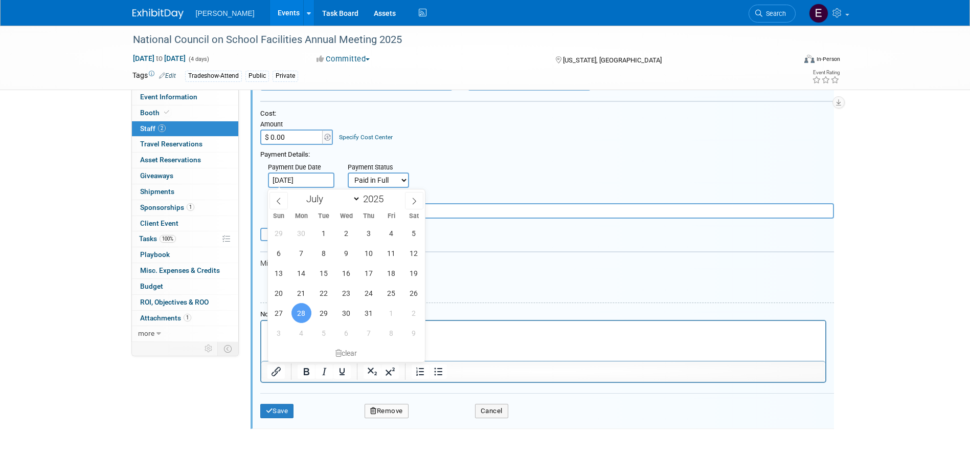
click at [319, 179] on input "Jul 28, 2025" at bounding box center [301, 179] width 67 height 15
click at [342, 347] on div "clear" at bounding box center [347, 352] width 158 height 17
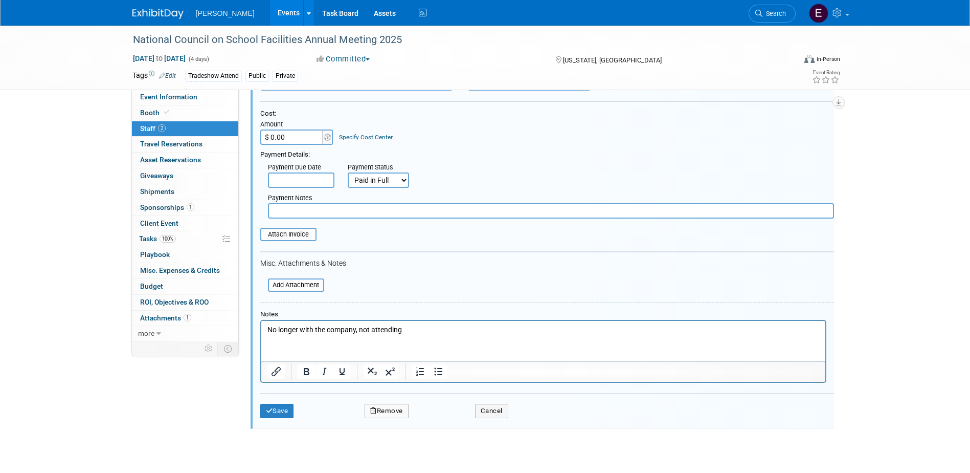
drag, startPoint x: 407, startPoint y: 173, endPoint x: 400, endPoint y: 175, distance: 7.4
click at [407, 173] on select "Not Paid Yet Partially Paid Paid in Full" at bounding box center [378, 179] width 61 height 15
select select "0"
click at [348, 173] on select "Not Paid Yet Partially Paid Paid in Full" at bounding box center [378, 179] width 61 height 15
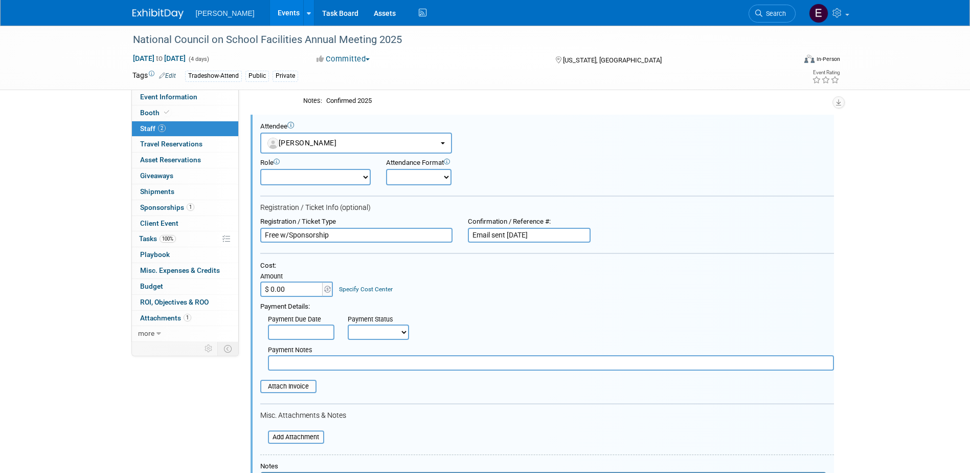
scroll to position [92, 0]
drag, startPoint x: 266, startPoint y: 227, endPoint x: 117, endPoint y: 220, distance: 149.0
click at [117, 220] on div "National Council on School Facilities Annual Meeting 2025 Dec 7, 2025 to Dec 10…" at bounding box center [485, 273] width 970 height 679
click at [427, 233] on div "Registration / Ticket Type Confirmation / Reference #: Email sent 7.28.25" at bounding box center [547, 232] width 589 height 26
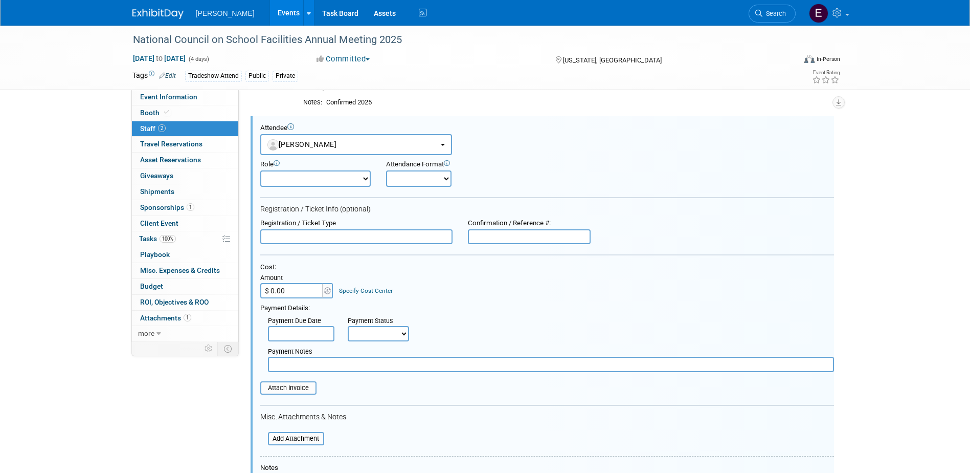
click at [323, 184] on select "Demonstrator Host Planner Presenter Sales Representative Set-up/Dismantle Crew …" at bounding box center [315, 178] width 110 height 16
click at [412, 215] on form "Attendee <img src="https://www.exhibitday.com/Images/Unassigned-User-Icon.png" …" at bounding box center [547, 351] width 574 height 455
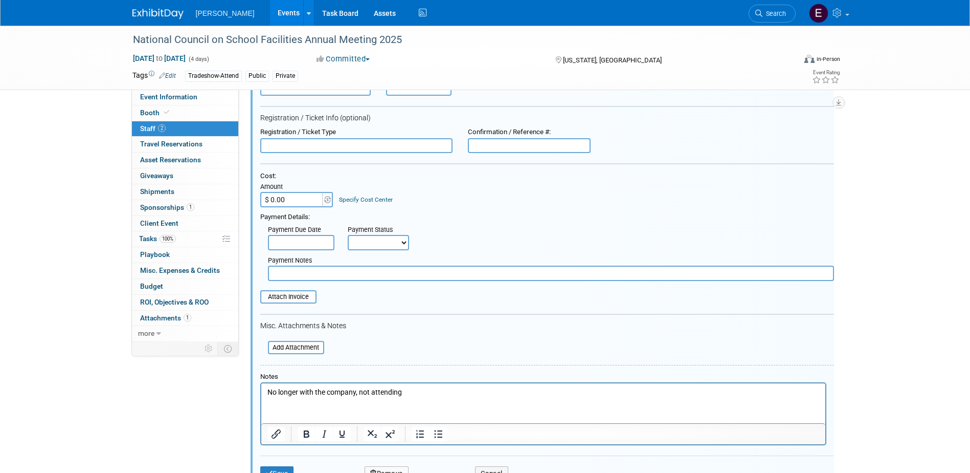
scroll to position [245, 0]
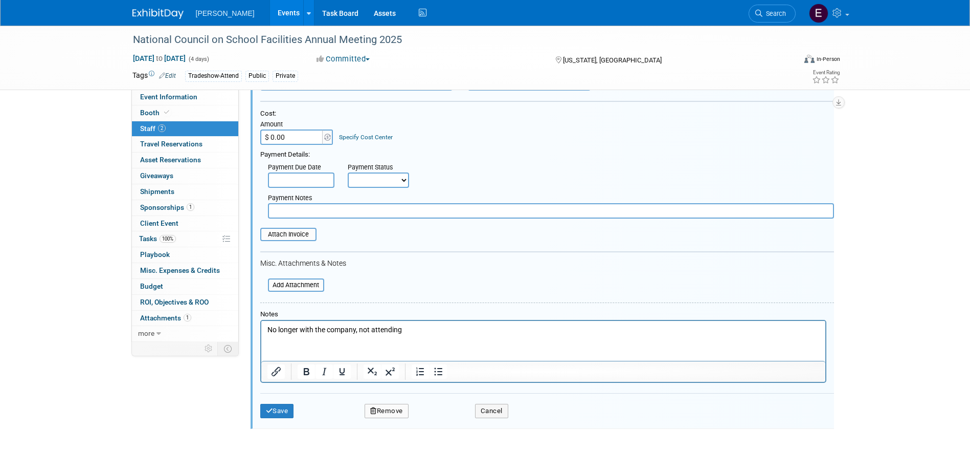
click at [379, 415] on button "Remove" at bounding box center [387, 411] width 44 height 14
click at [447, 417] on link "Yes" at bounding box center [443, 420] width 30 height 16
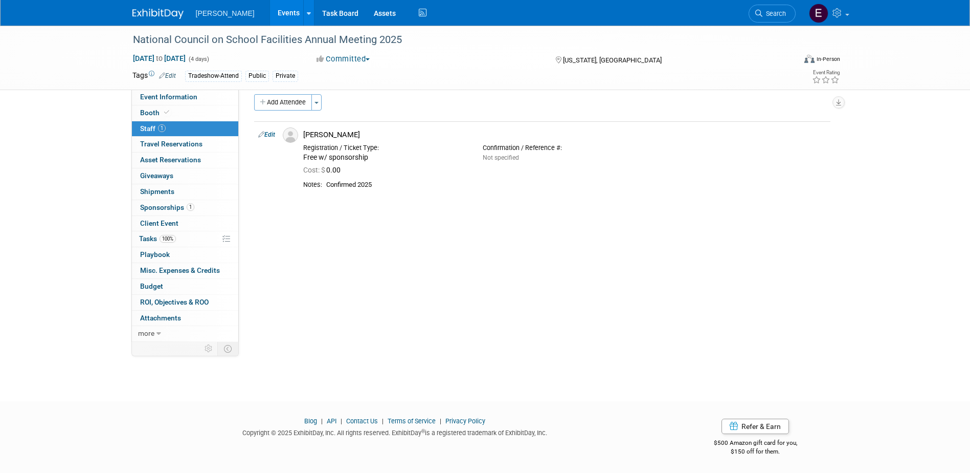
scroll to position [0, 0]
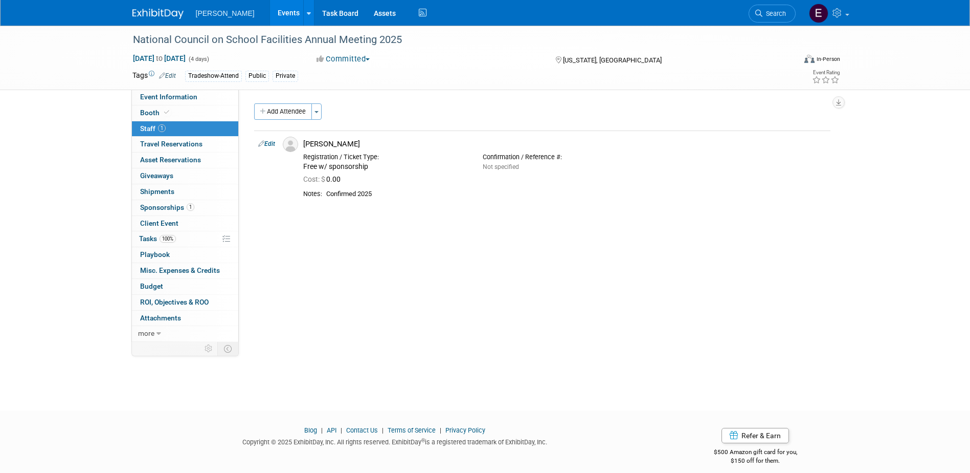
click at [270, 9] on link "Events" at bounding box center [288, 13] width 37 height 26
